Goal: Download file/media

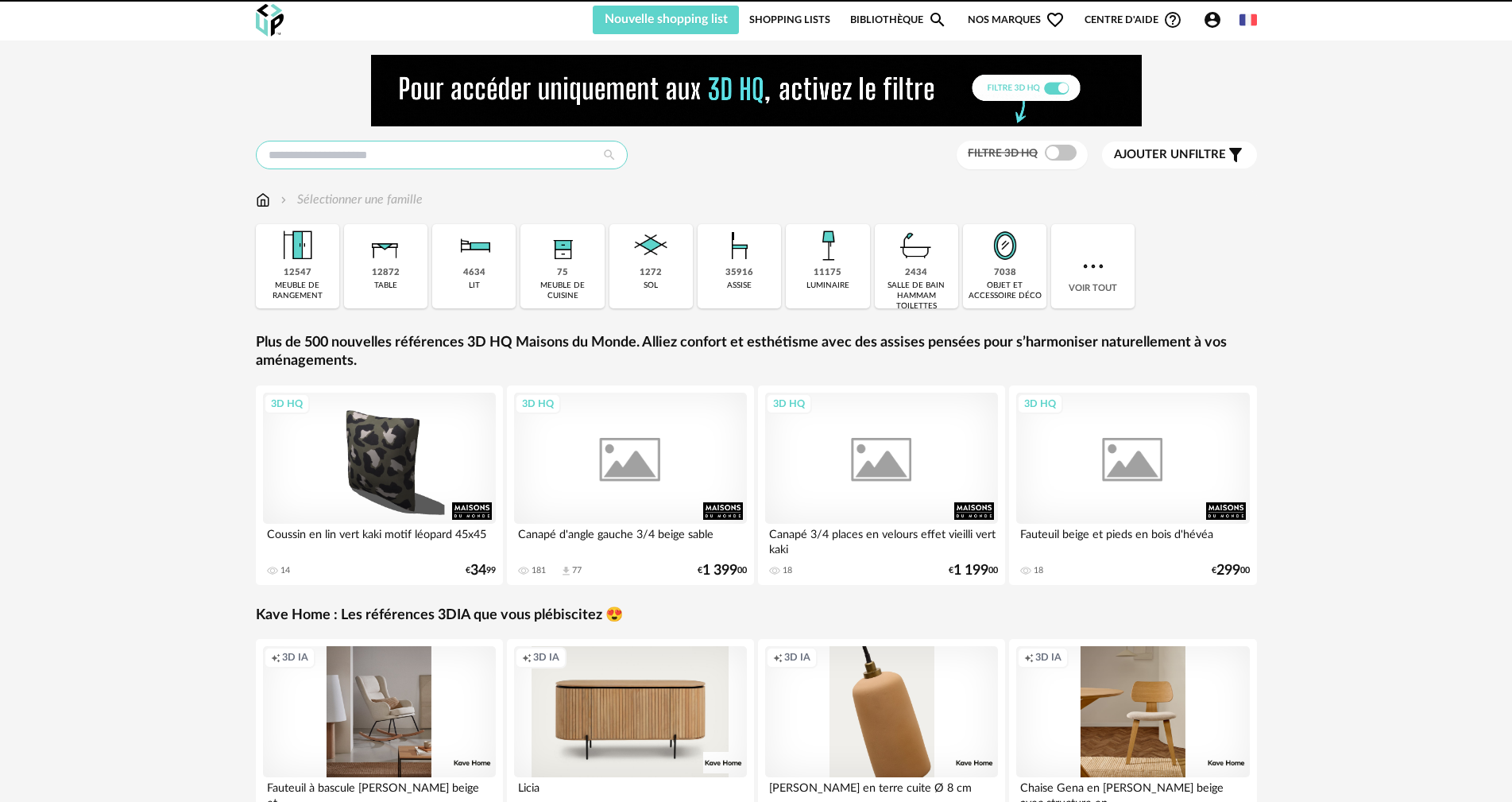
click at [341, 146] on input "text" at bounding box center [441, 155] width 372 height 29
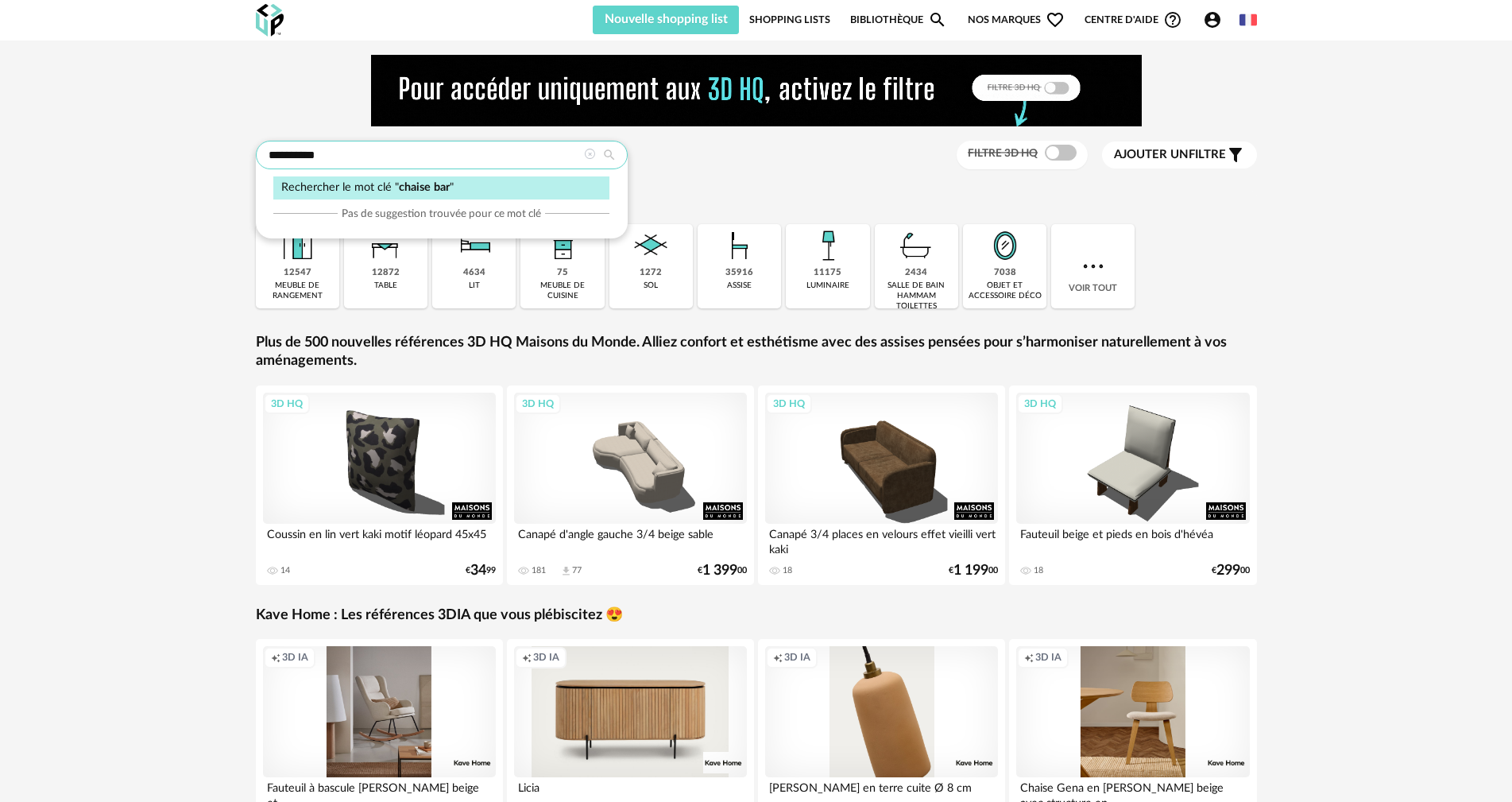
type input "**********"
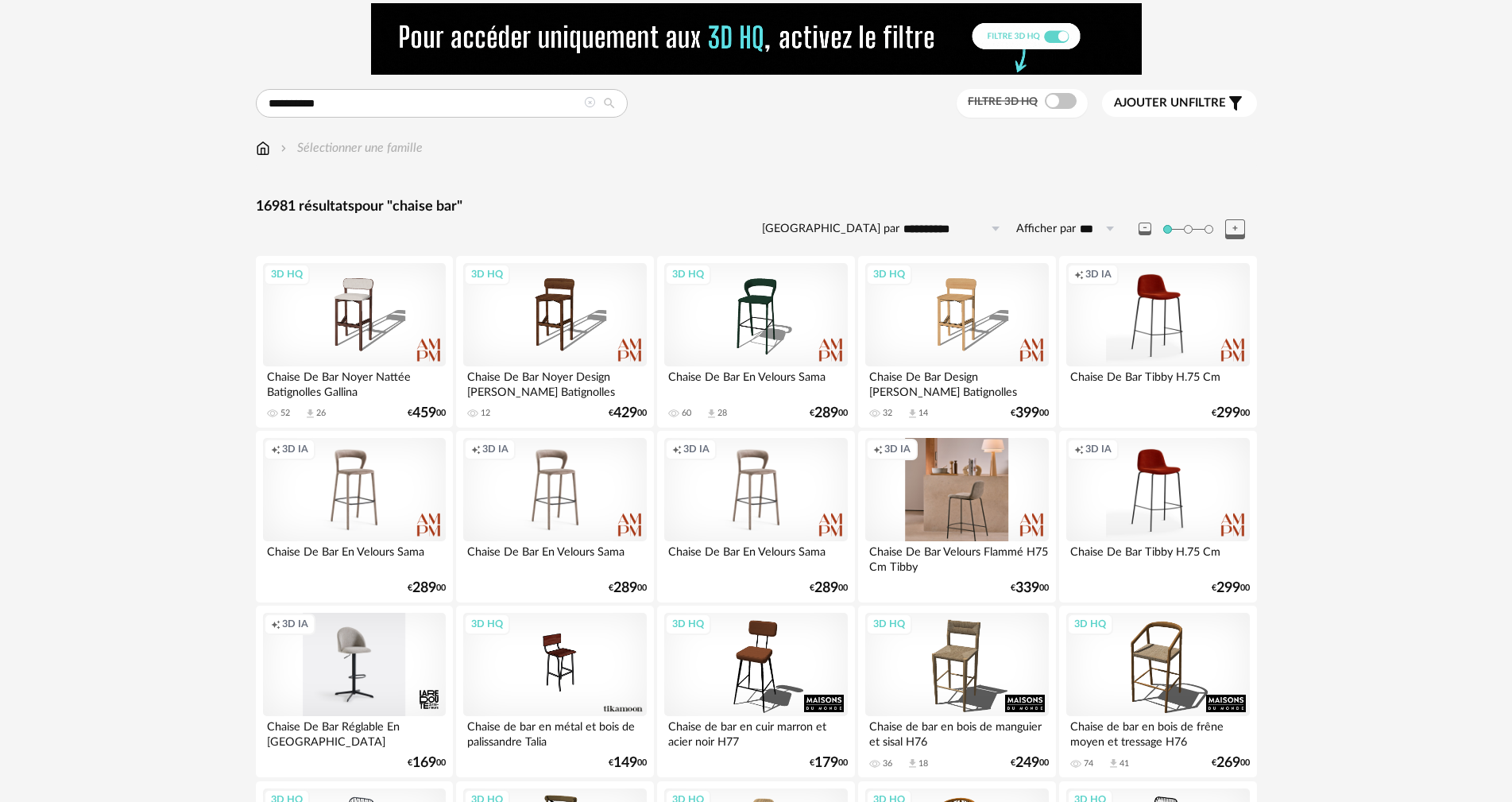
scroll to position [79, 0]
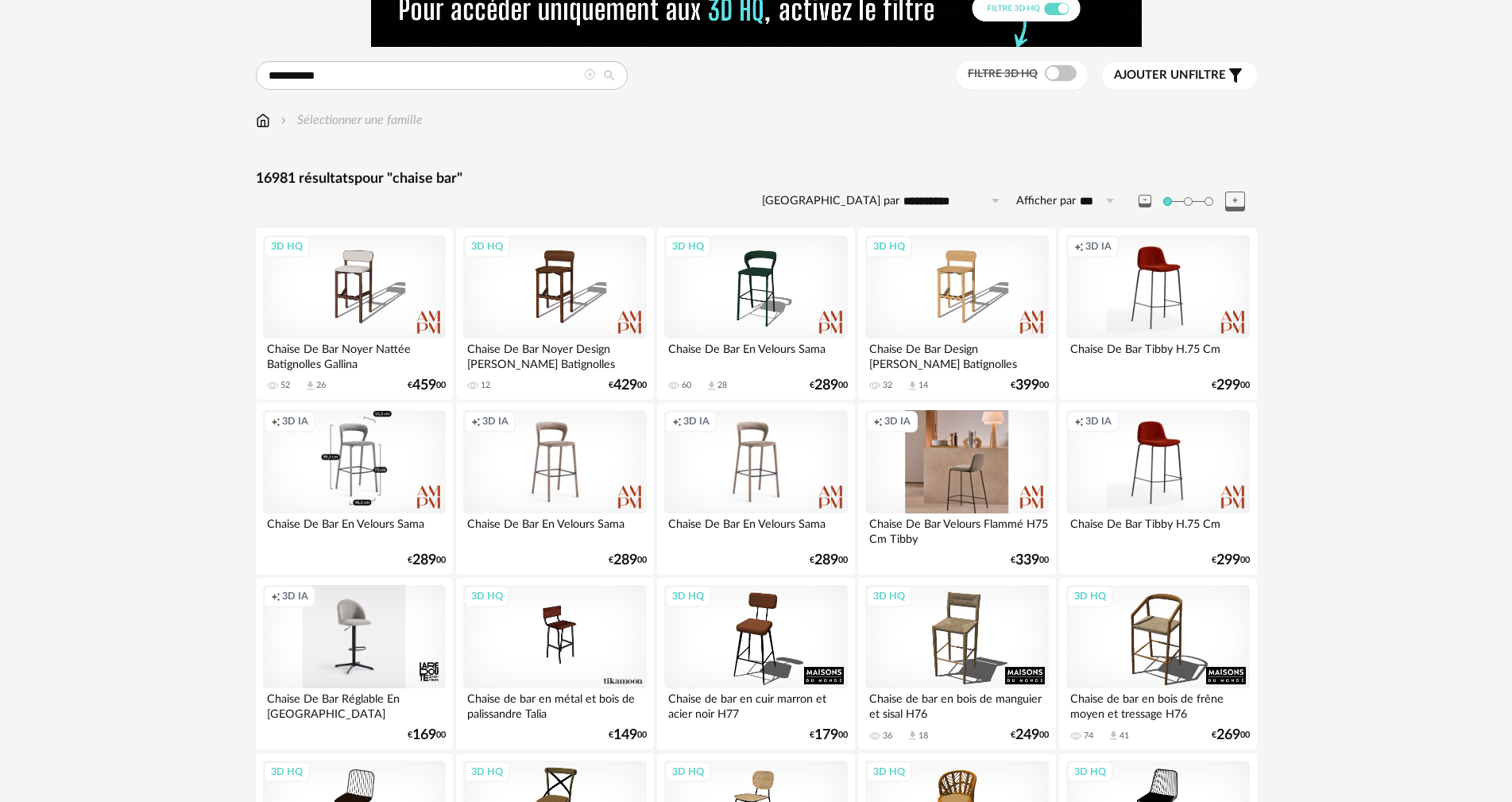
drag, startPoint x: 427, startPoint y: 538, endPoint x: 433, endPoint y: 453, distance: 85.2
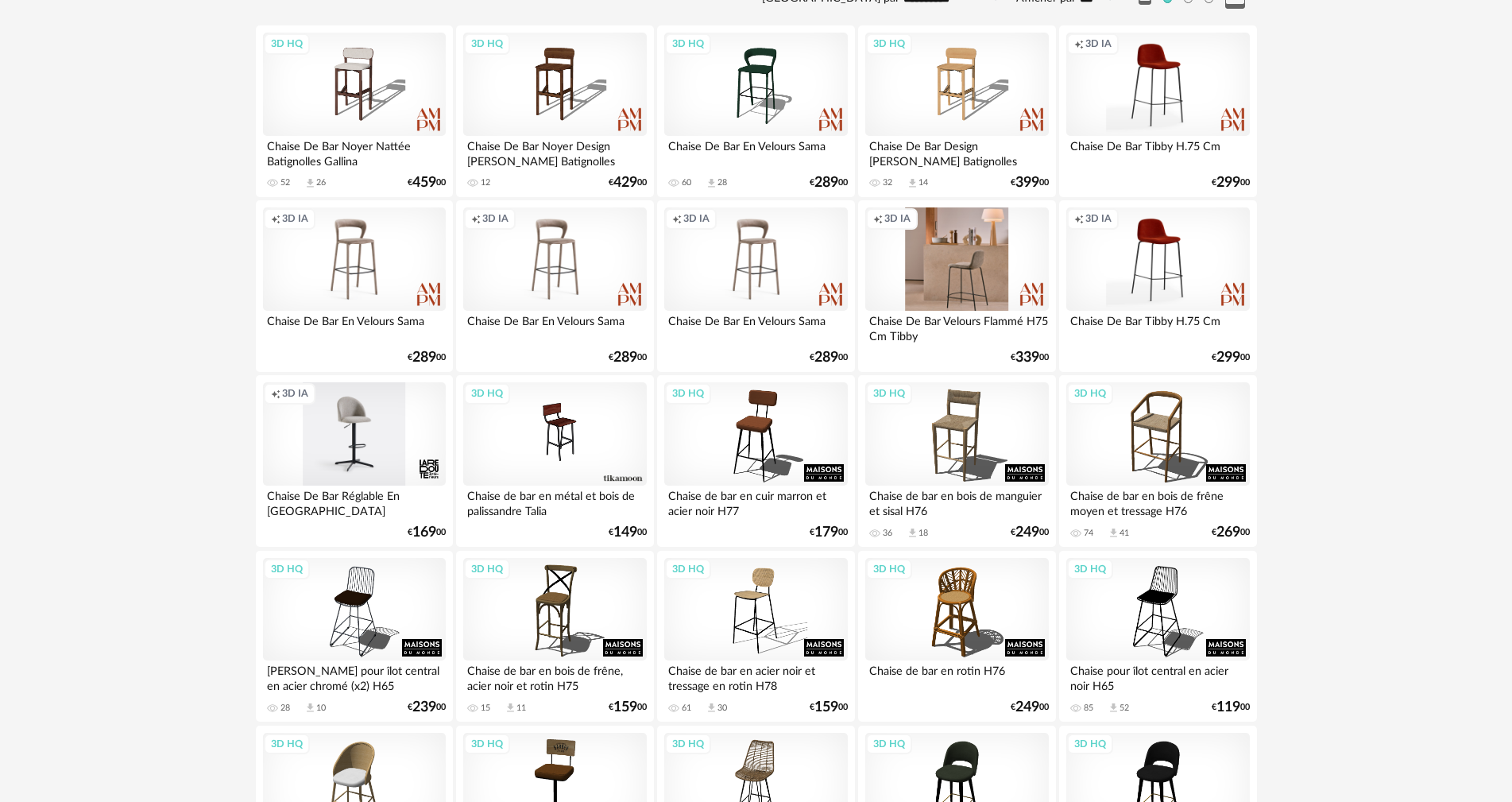
scroll to position [318, 0]
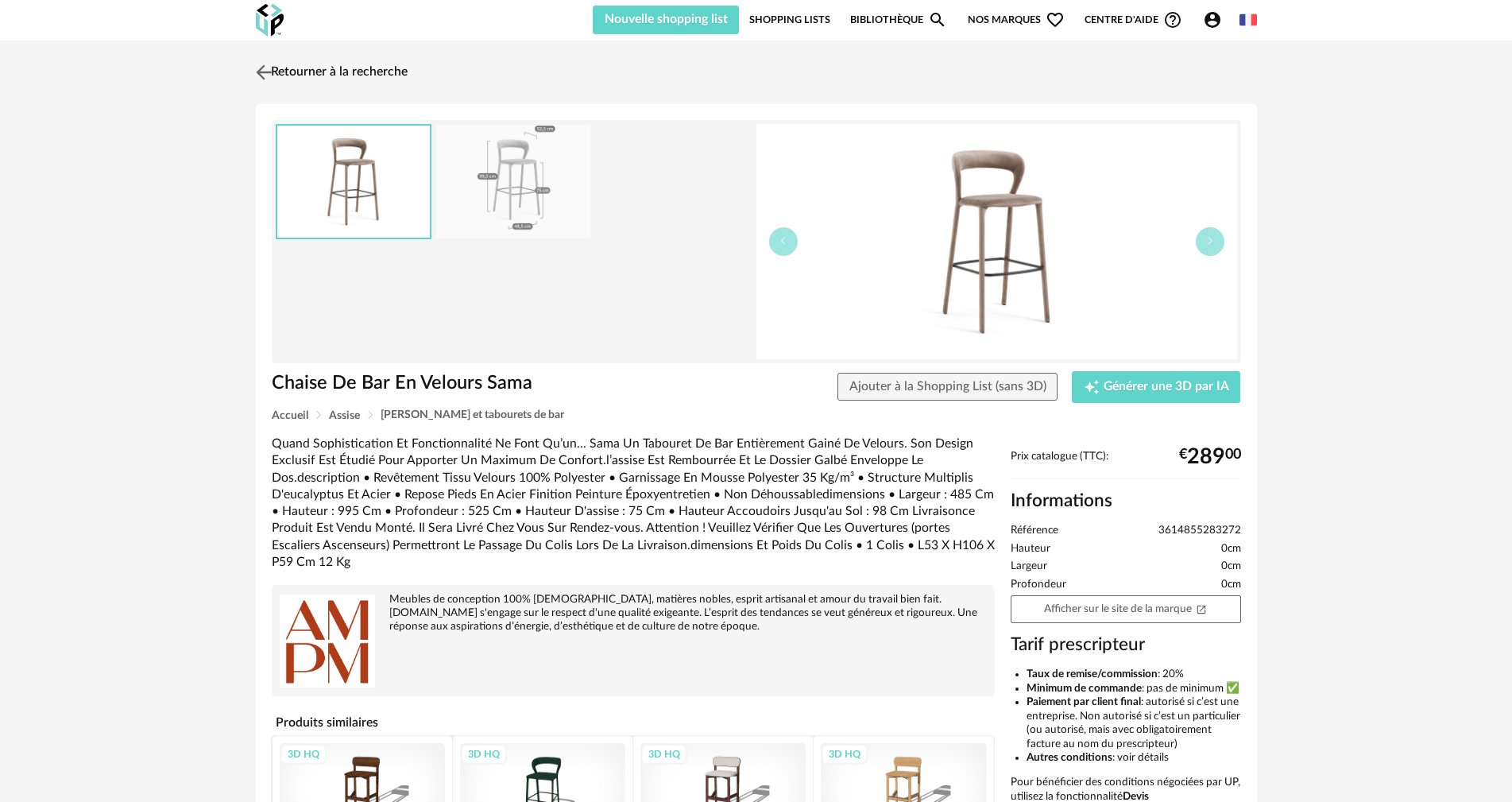
click at [327, 71] on link "Retourner à la recherche" at bounding box center [330, 71] width 155 height 35
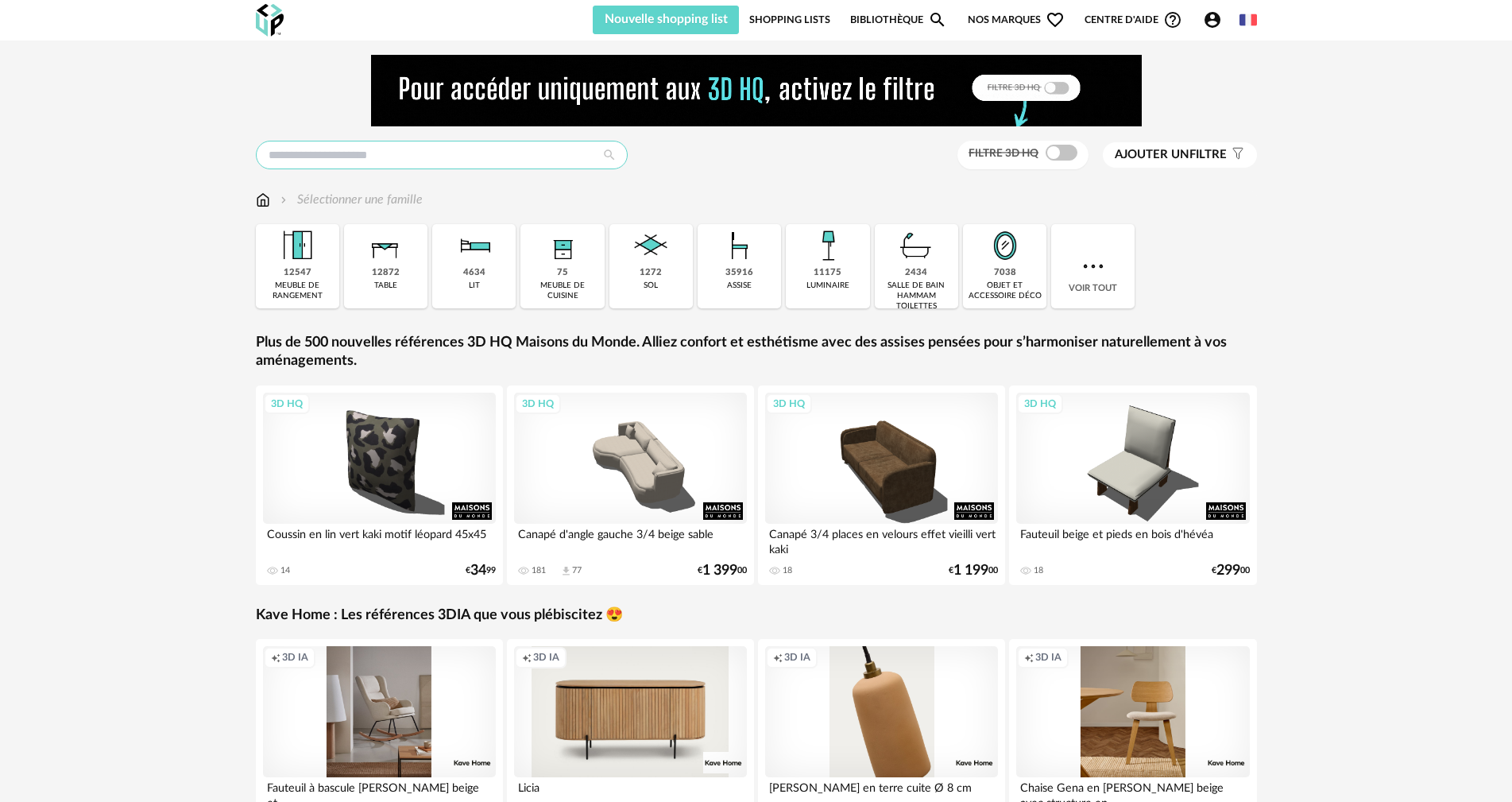
click at [463, 163] on input "text" at bounding box center [441, 155] width 372 height 29
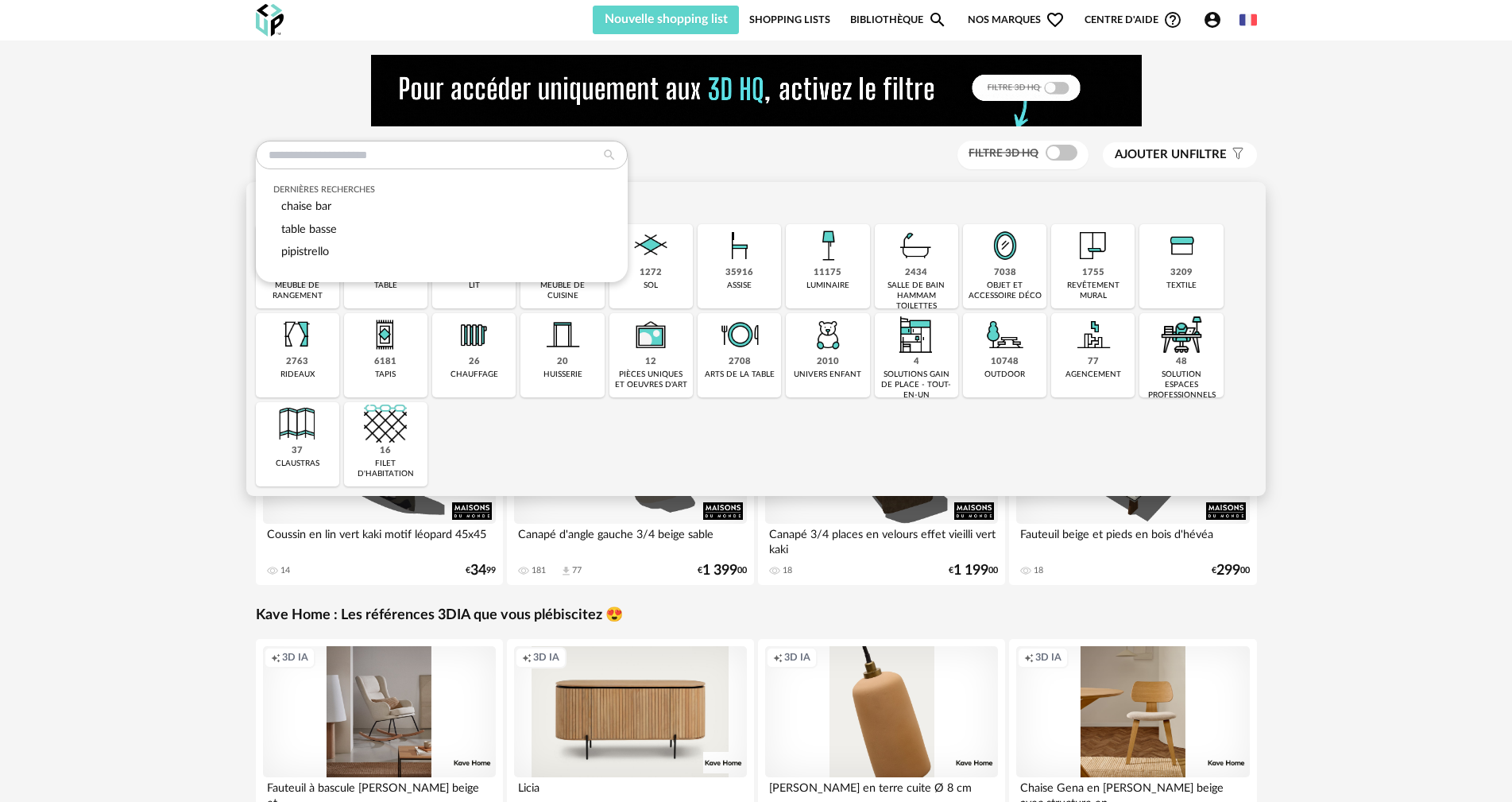
click at [739, 250] on img at bounding box center [739, 246] width 43 height 43
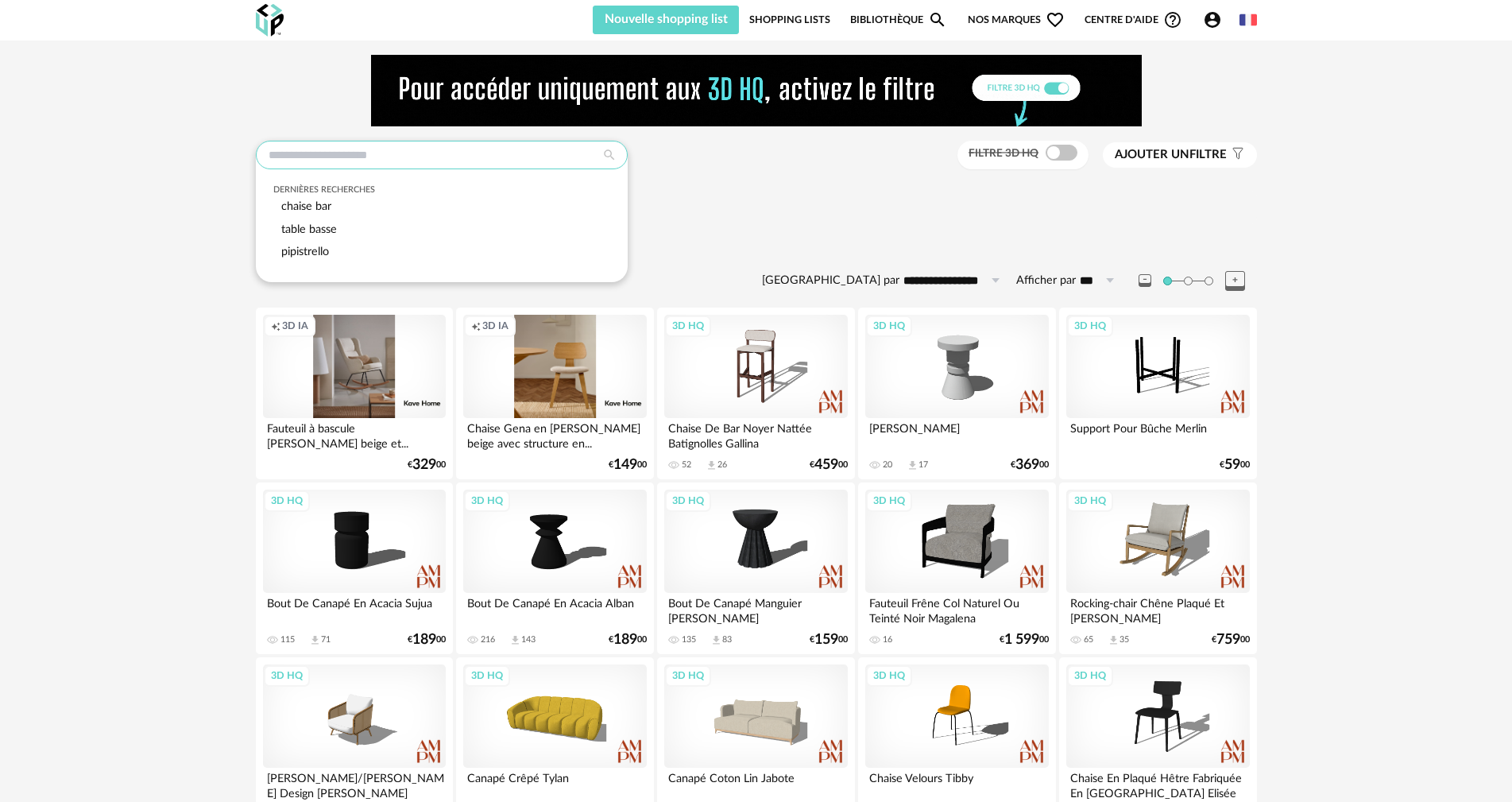
click at [339, 147] on input "text" at bounding box center [441, 155] width 372 height 29
click at [304, 202] on span "chaise bar" at bounding box center [306, 205] width 50 height 12
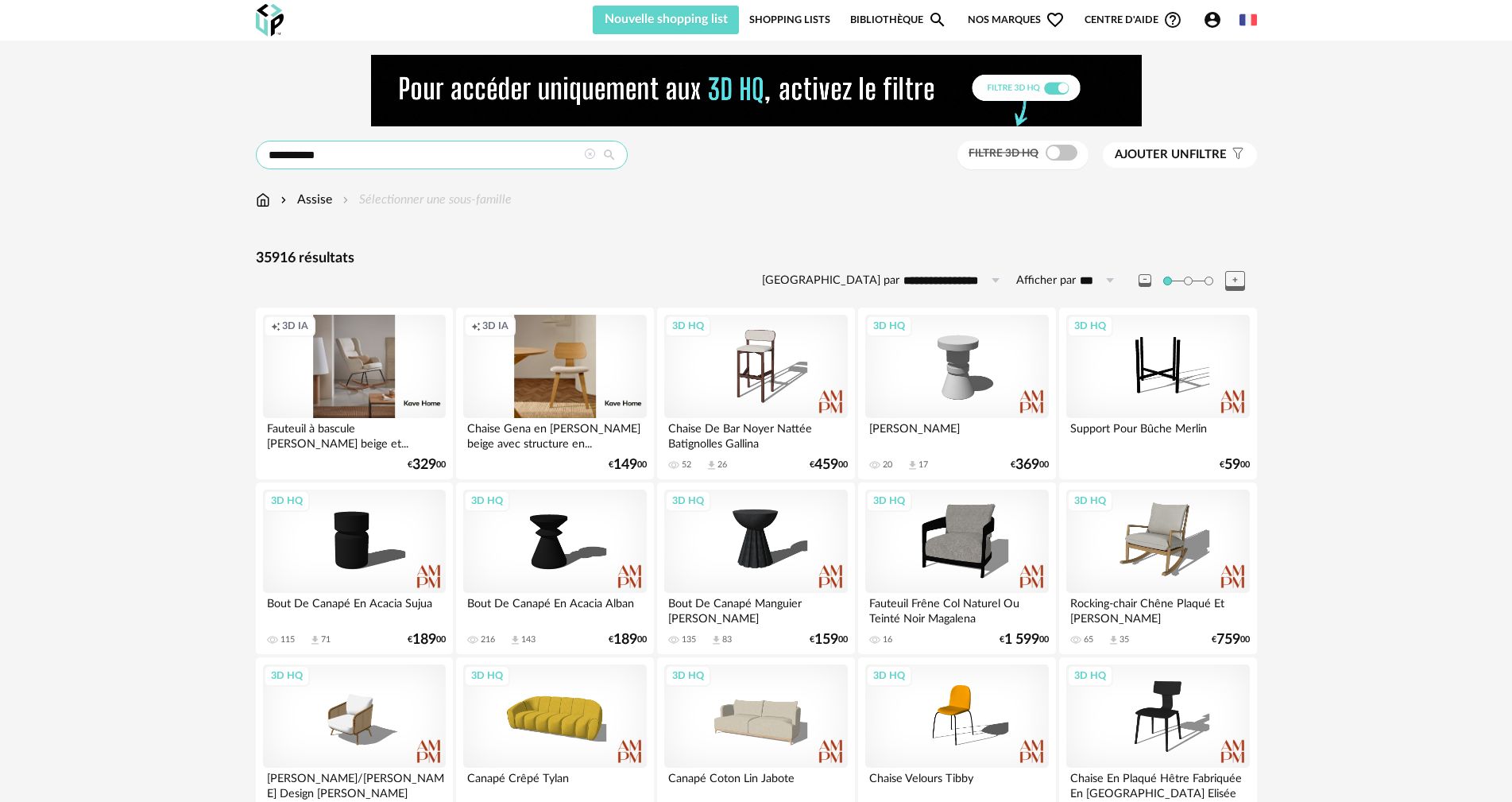
type input "**********"
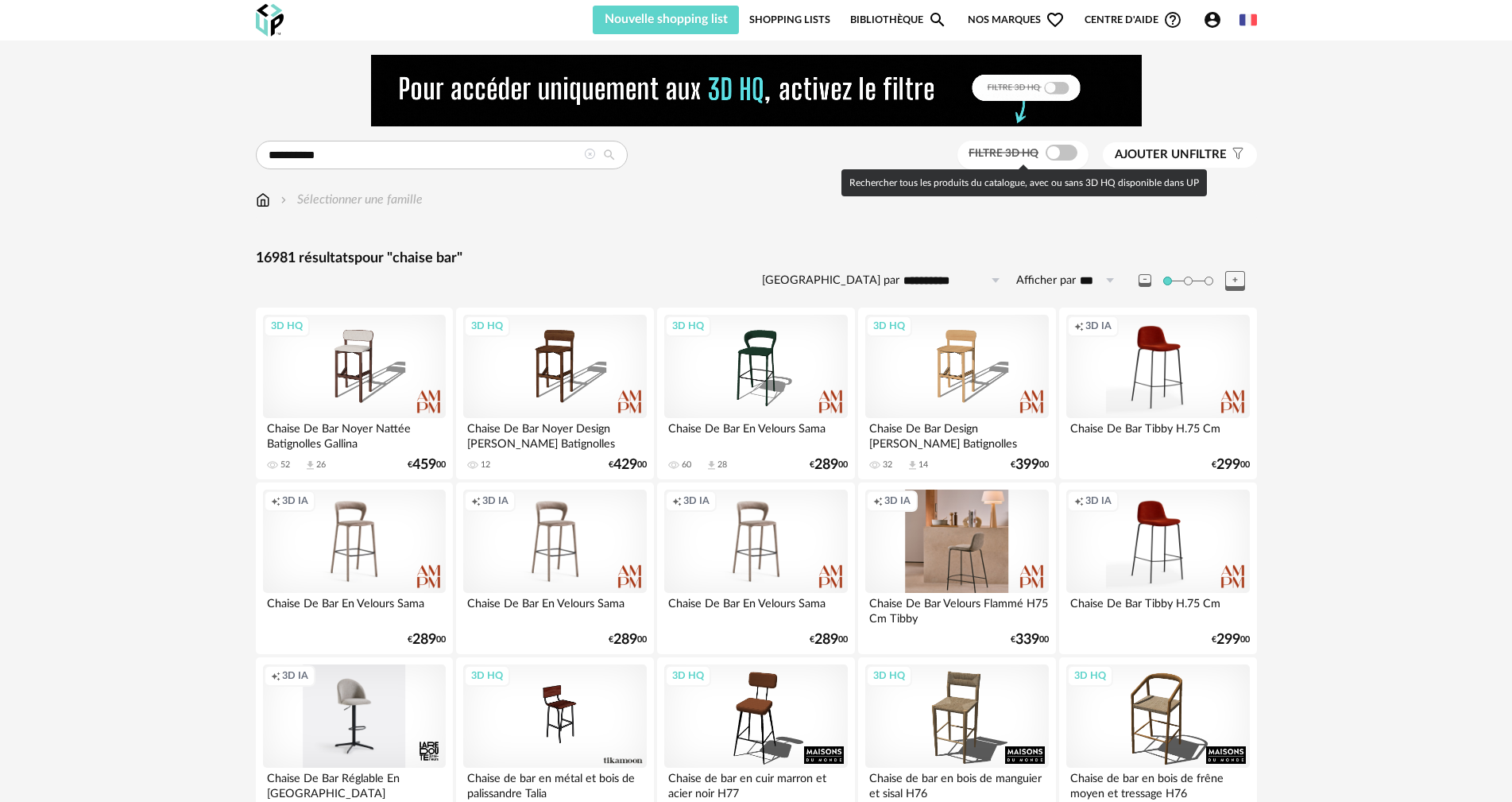
click at [1049, 153] on span at bounding box center [1062, 153] width 32 height 16
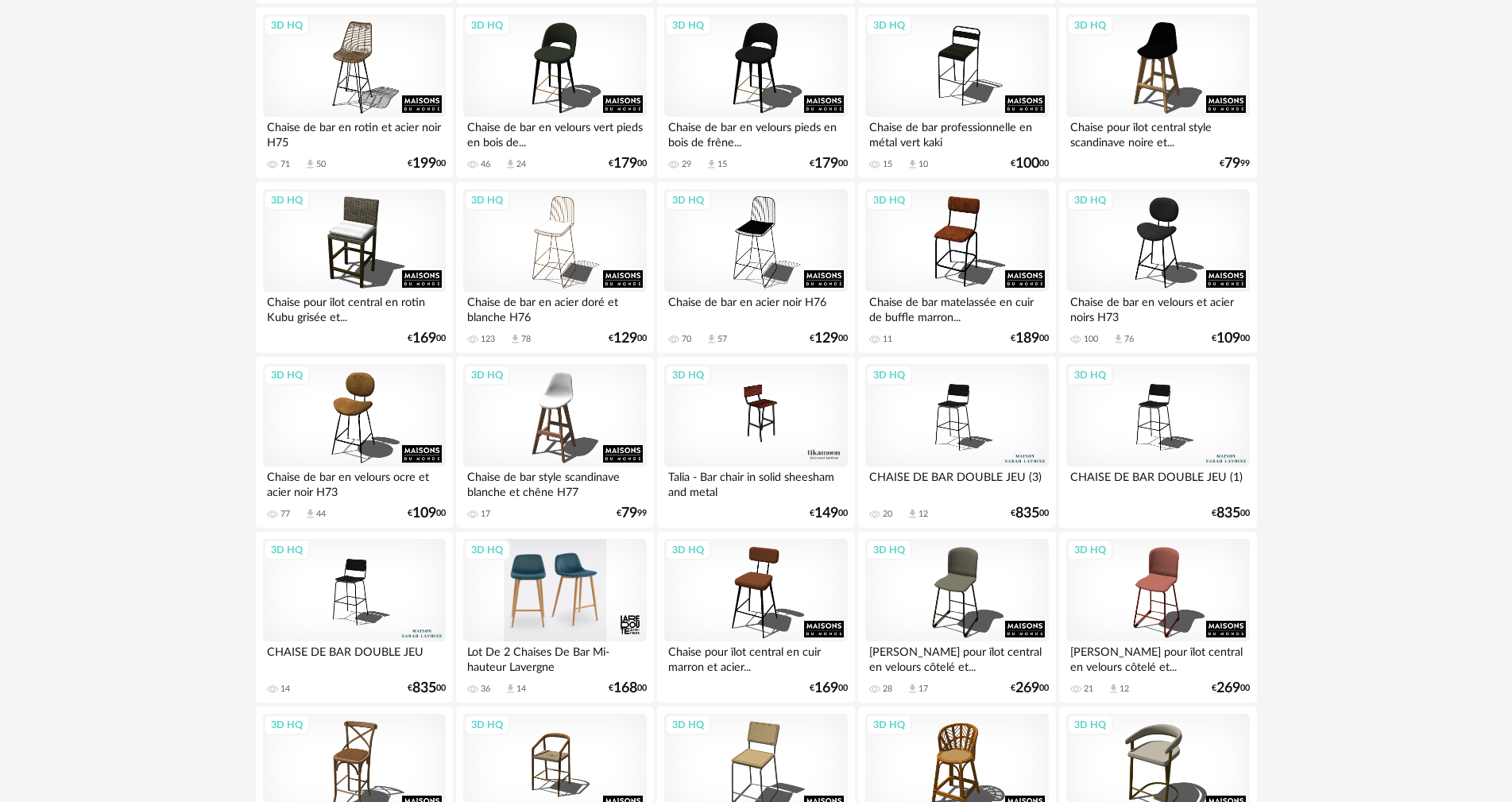
scroll to position [795, 0]
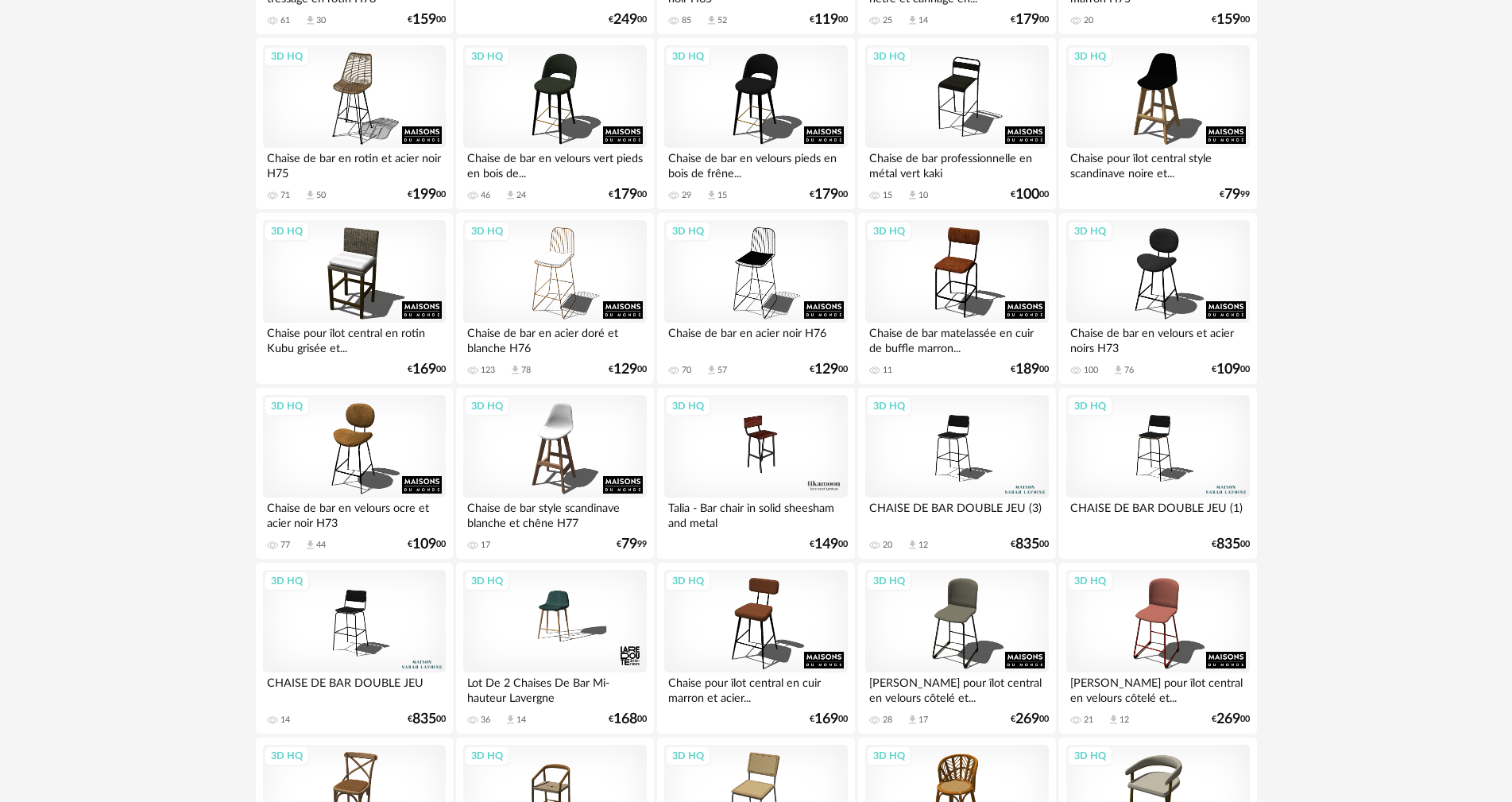
click at [367, 608] on div "3D HQ" at bounding box center [355, 622] width 183 height 104
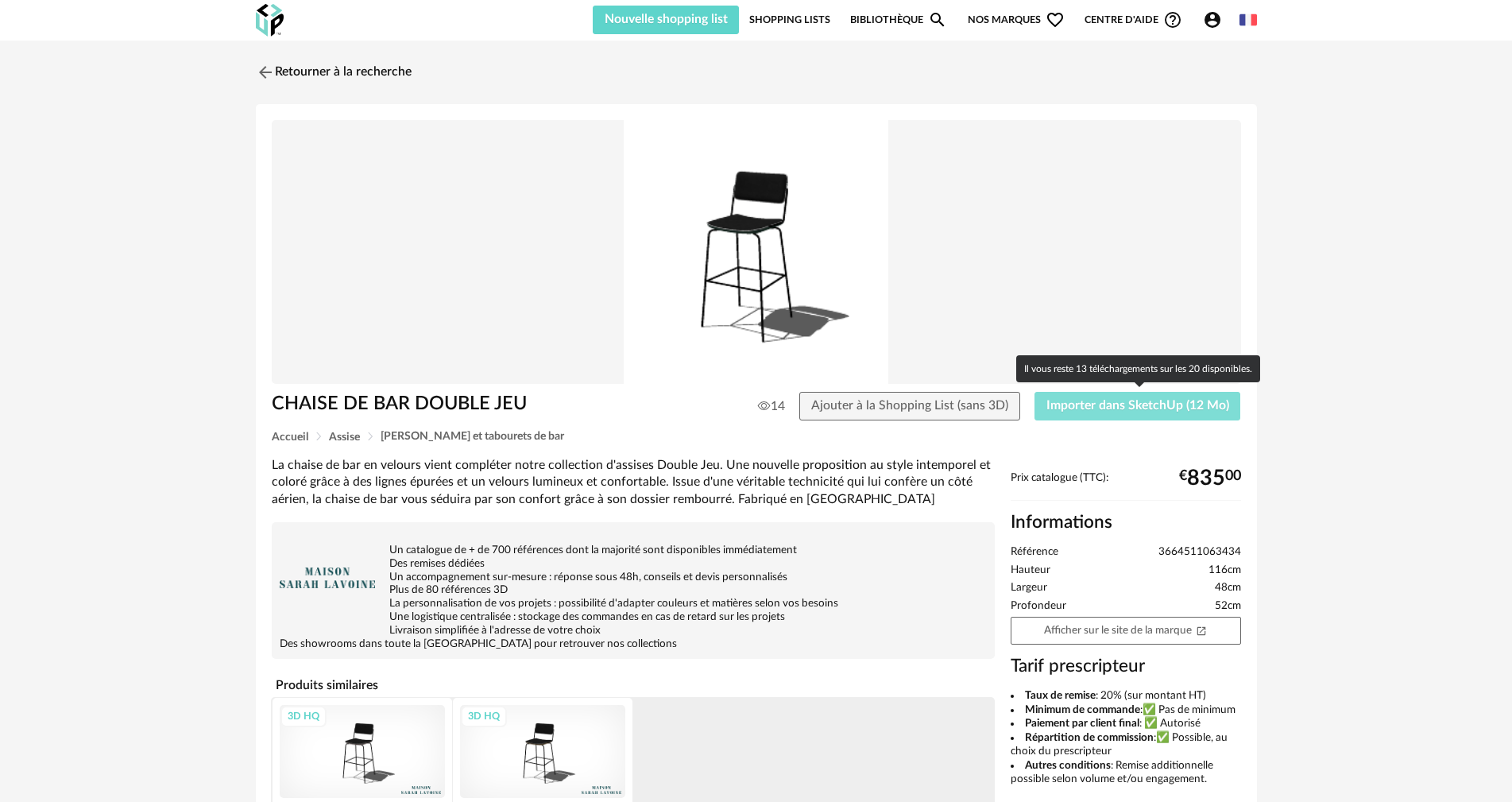
click at [1061, 405] on span "Importer dans SketchUp (12 Mo)" at bounding box center [1138, 405] width 183 height 13
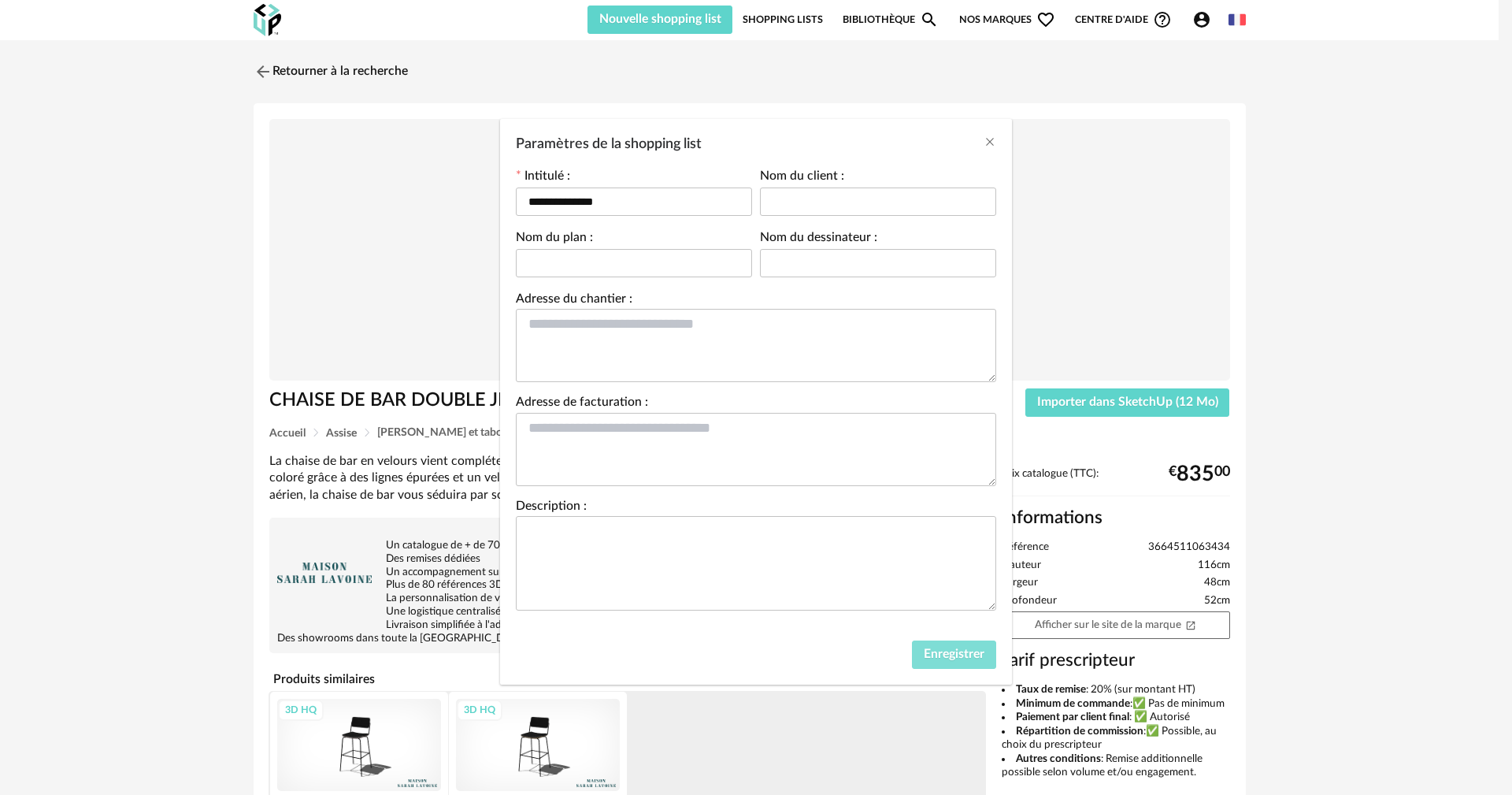
click at [939, 657] on span "Enregistrer" at bounding box center [954, 653] width 61 height 12
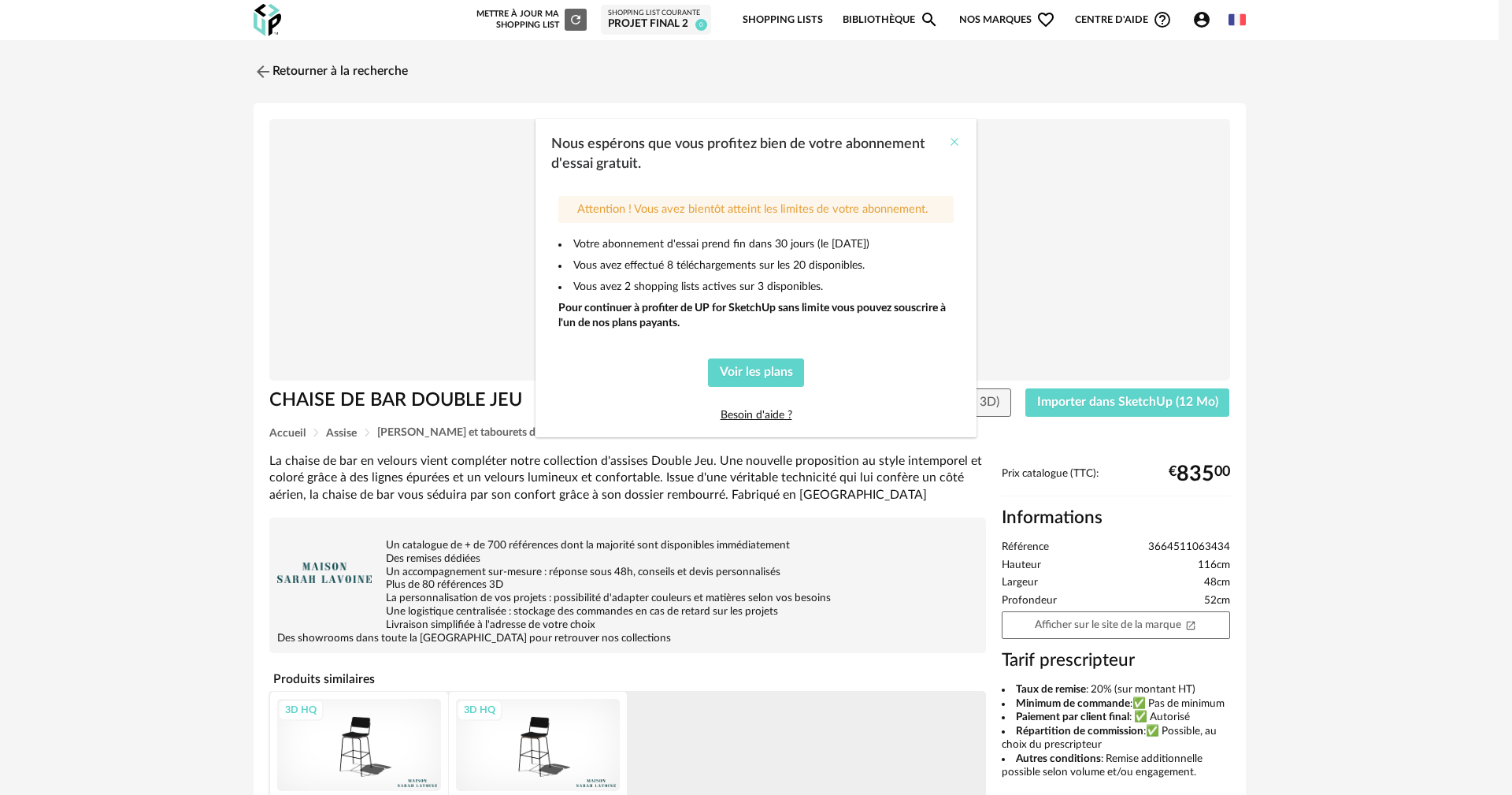
click at [951, 140] on icon "Close" at bounding box center [954, 142] width 12 height 12
